Goal: Check status: Check status

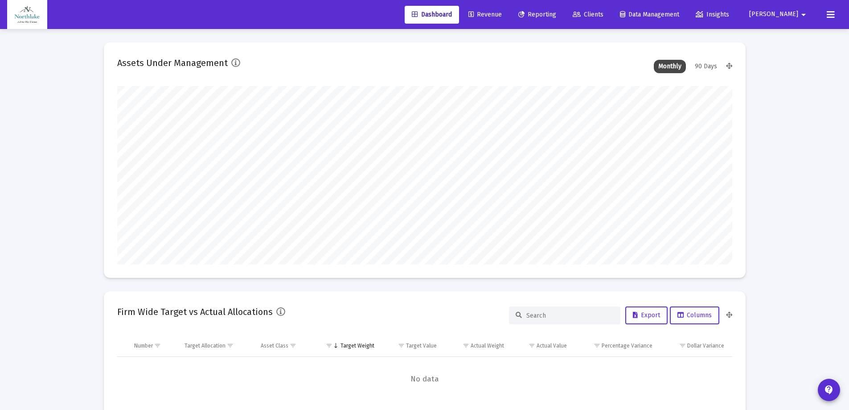
type input "[DATE]"
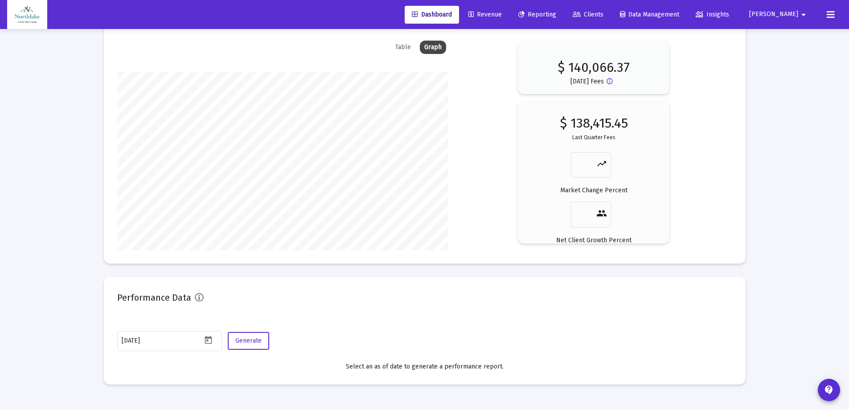
scroll to position [1343, 0]
click at [209, 336] on icon "Open calendar" at bounding box center [208, 338] width 7 height 8
click at [218, 189] on button "Previous month" at bounding box center [215, 189] width 18 height 18
click at [217, 187] on button "Previous month" at bounding box center [215, 189] width 18 height 18
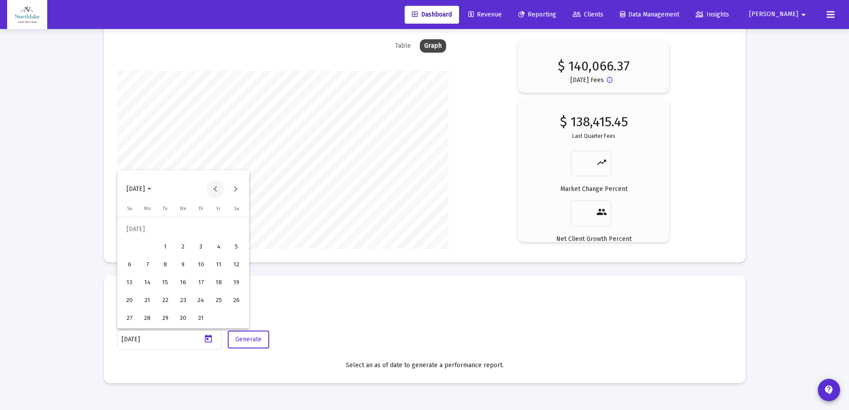
click at [215, 187] on button "Previous month" at bounding box center [215, 189] width 18 height 18
click at [233, 187] on button "Next month" at bounding box center [235, 189] width 18 height 18
click at [197, 313] on div "31" at bounding box center [201, 318] width 16 height 16
type input "[DATE]"
click at [255, 341] on span "Generate" at bounding box center [248, 339] width 26 height 8
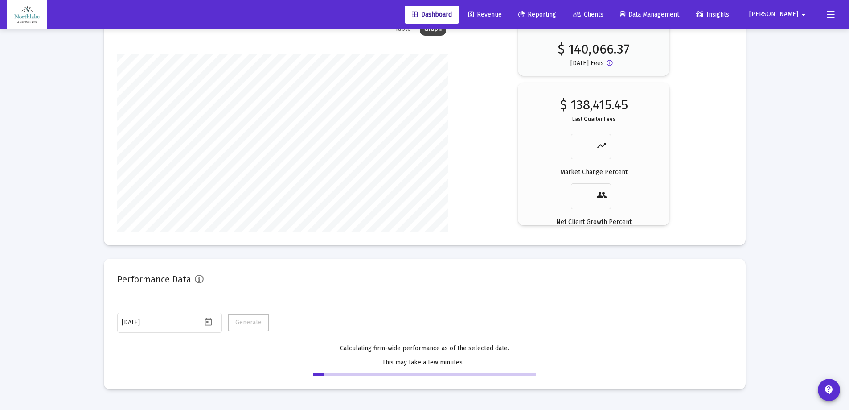
scroll to position [1366, 0]
